Goal: Task Accomplishment & Management: Use online tool/utility

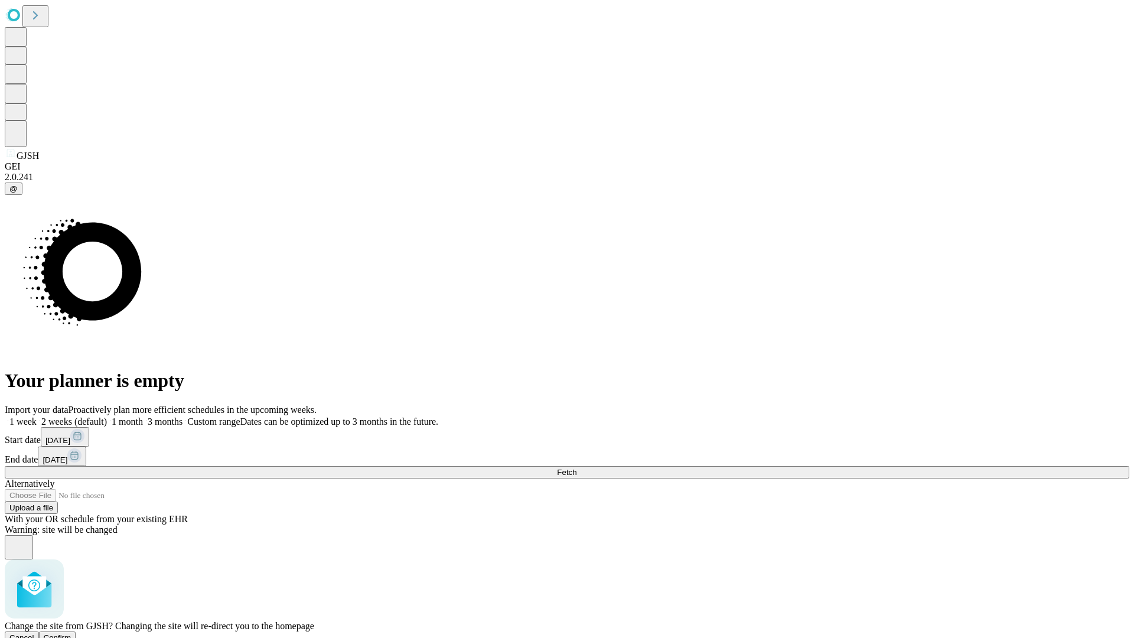
click at [71, 633] on span "Confirm" at bounding box center [58, 637] width 28 height 9
click at [143, 417] on label "1 month" at bounding box center [125, 422] width 36 height 10
click at [577, 468] on span "Fetch" at bounding box center [566, 472] width 19 height 9
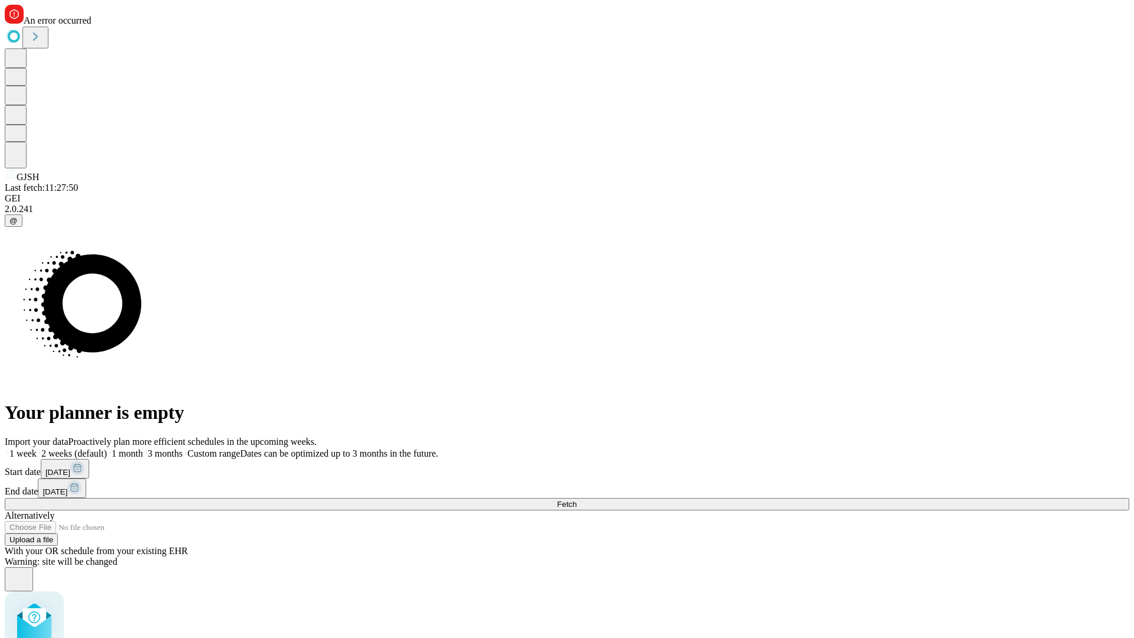
click at [143, 448] on label "1 month" at bounding box center [125, 453] width 36 height 10
click at [577, 500] on span "Fetch" at bounding box center [566, 504] width 19 height 9
click at [143, 448] on label "1 month" at bounding box center [125, 453] width 36 height 10
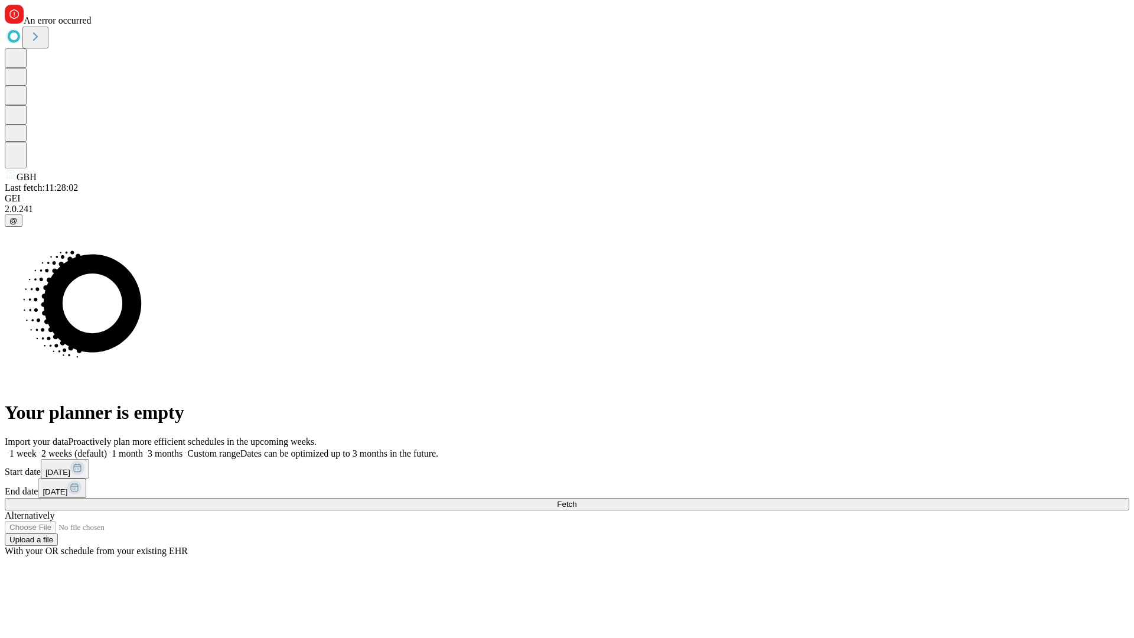
click at [577, 500] on span "Fetch" at bounding box center [566, 504] width 19 height 9
click at [143, 448] on label "1 month" at bounding box center [125, 453] width 36 height 10
click at [577, 500] on span "Fetch" at bounding box center [566, 504] width 19 height 9
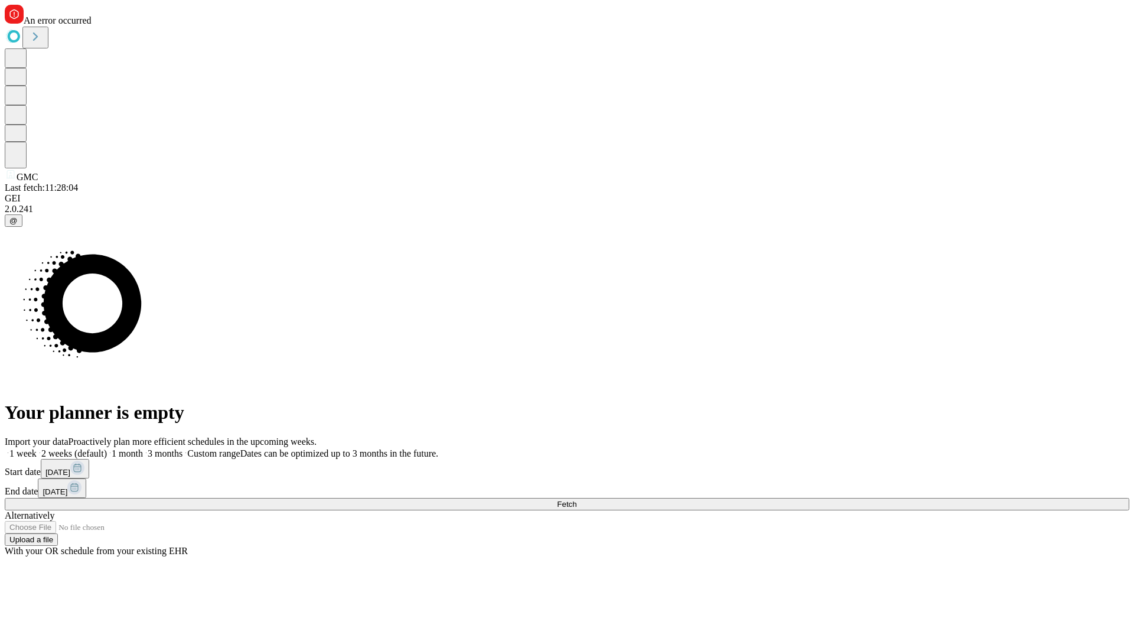
click at [143, 448] on label "1 month" at bounding box center [125, 453] width 36 height 10
click at [577, 500] on span "Fetch" at bounding box center [566, 504] width 19 height 9
click at [143, 448] on label "1 month" at bounding box center [125, 453] width 36 height 10
click at [577, 500] on span "Fetch" at bounding box center [566, 504] width 19 height 9
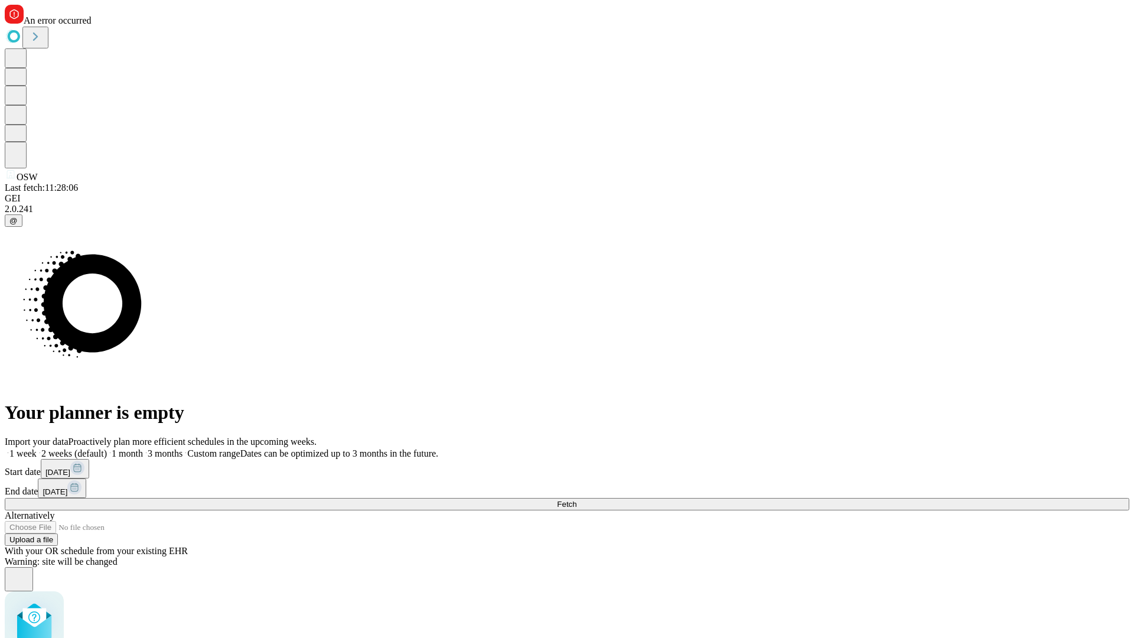
click at [143, 448] on label "1 month" at bounding box center [125, 453] width 36 height 10
click at [577, 500] on span "Fetch" at bounding box center [566, 504] width 19 height 9
click at [143, 448] on label "1 month" at bounding box center [125, 453] width 36 height 10
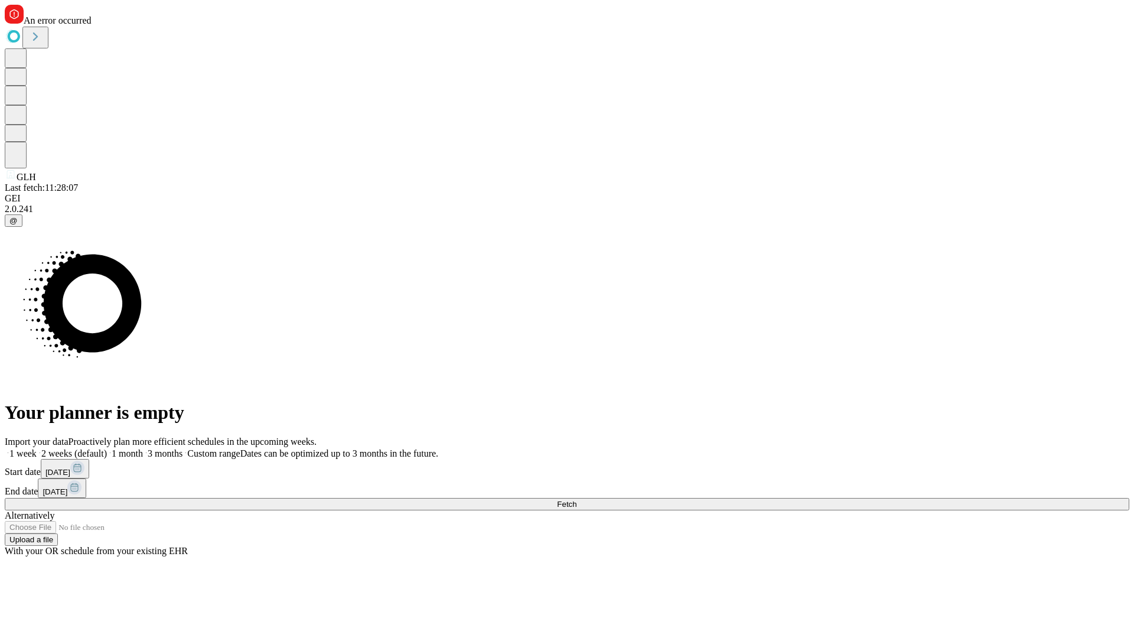
click at [577, 500] on span "Fetch" at bounding box center [566, 504] width 19 height 9
click at [143, 448] on label "1 month" at bounding box center [125, 453] width 36 height 10
click at [577, 500] on span "Fetch" at bounding box center [566, 504] width 19 height 9
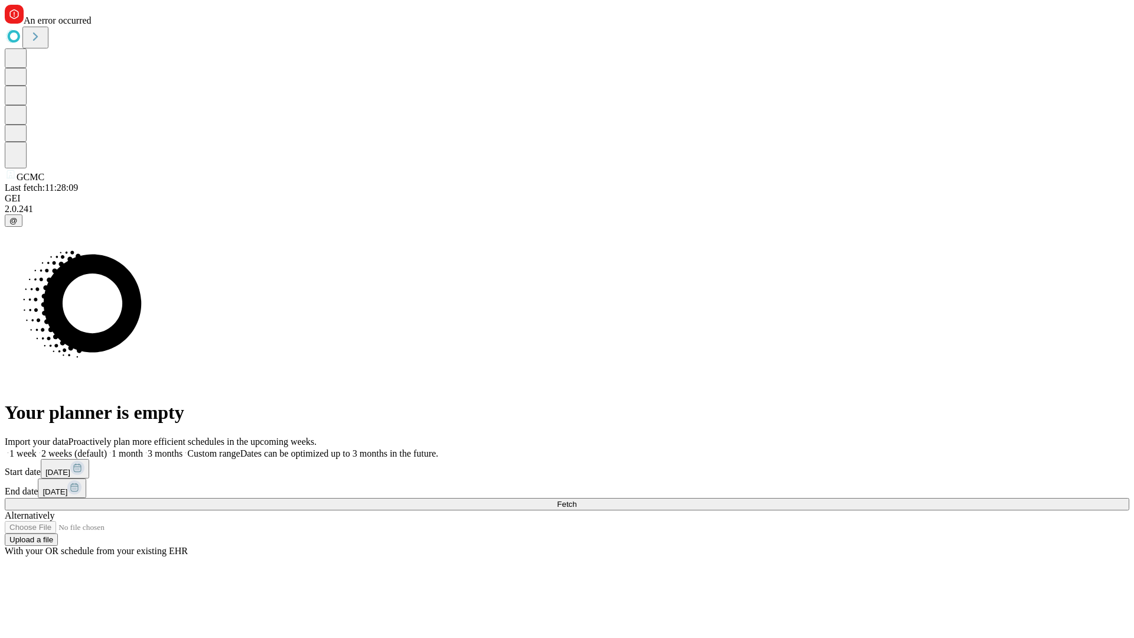
click at [143, 448] on label "1 month" at bounding box center [125, 453] width 36 height 10
click at [577, 500] on span "Fetch" at bounding box center [566, 504] width 19 height 9
click at [143, 448] on label "1 month" at bounding box center [125, 453] width 36 height 10
click at [577, 500] on span "Fetch" at bounding box center [566, 504] width 19 height 9
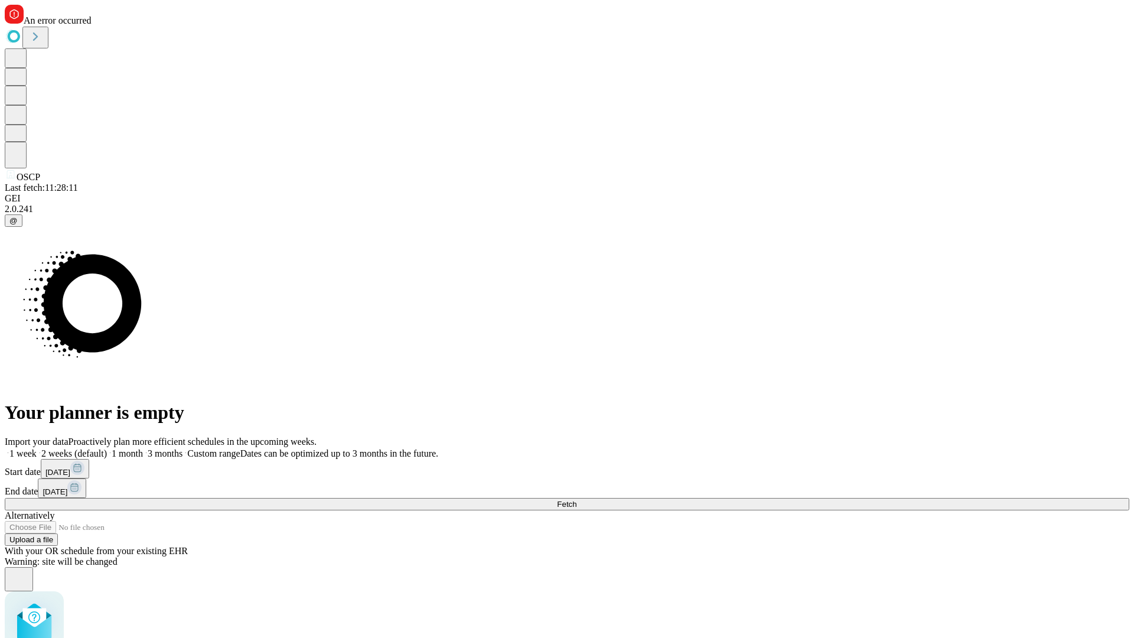
click at [143, 448] on label "1 month" at bounding box center [125, 453] width 36 height 10
click at [577, 500] on span "Fetch" at bounding box center [566, 504] width 19 height 9
